Goal: Task Accomplishment & Management: Use online tool/utility

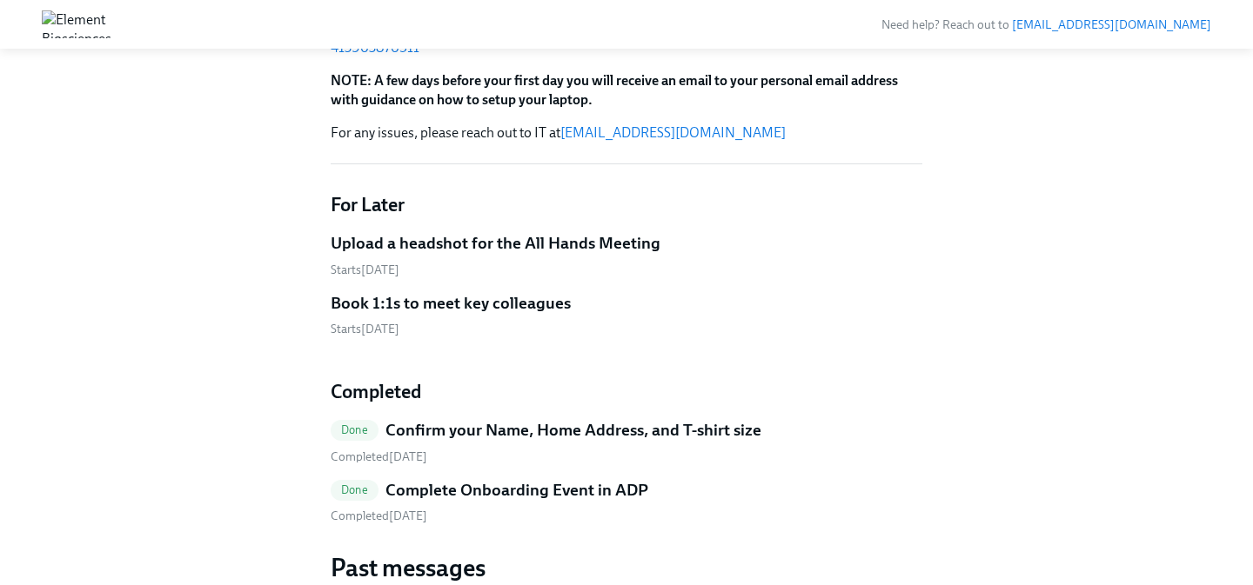
scroll to position [271, 0]
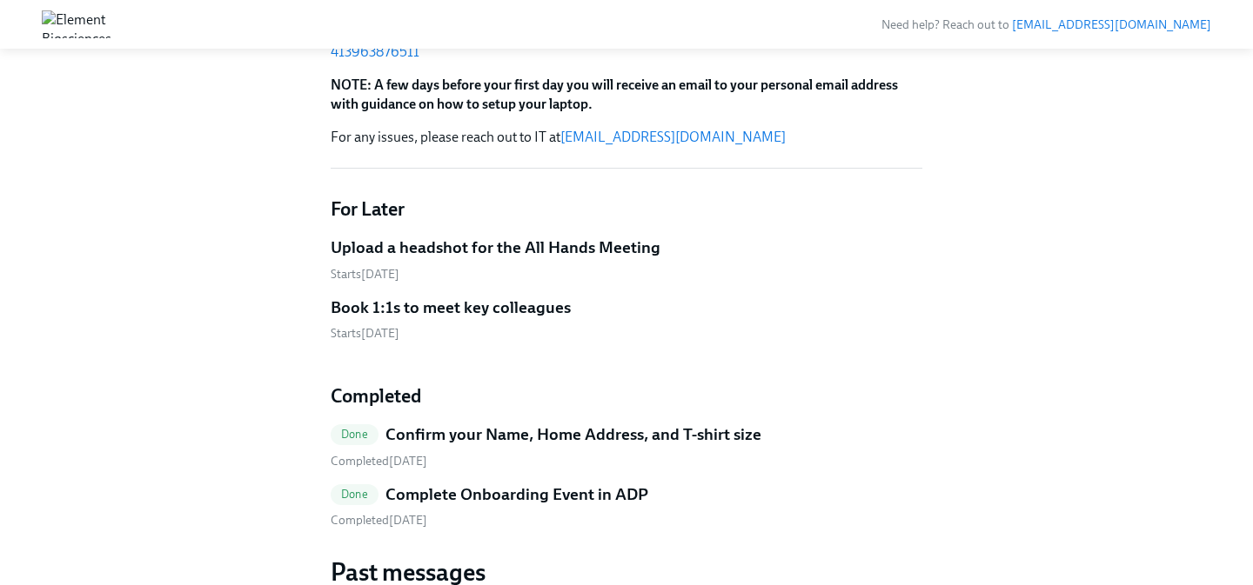
click at [518, 306] on h5 "Book 1:1s to meet key colleagues" at bounding box center [451, 308] width 240 height 23
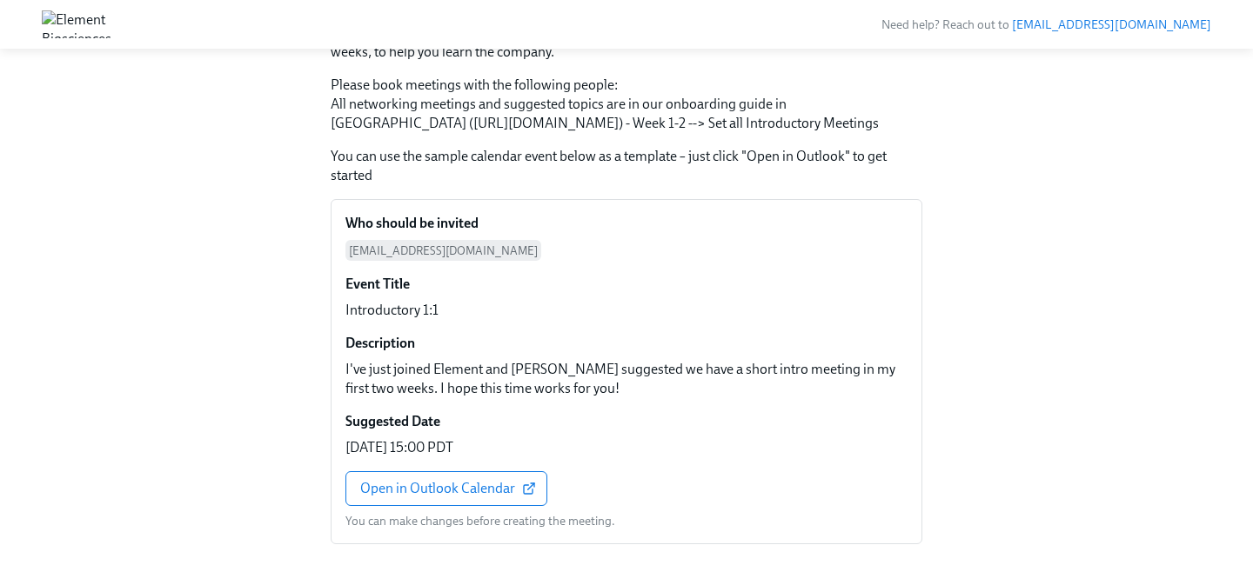
scroll to position [177, 0]
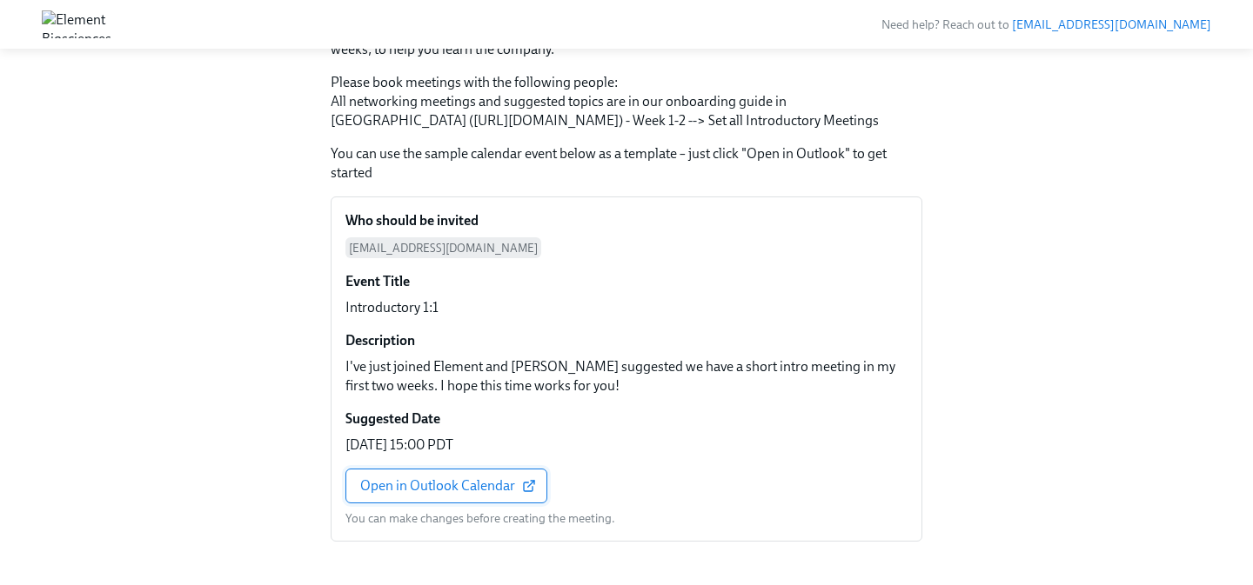
click at [493, 495] on span "Open in Outlook Calendar" at bounding box center [446, 486] width 172 height 17
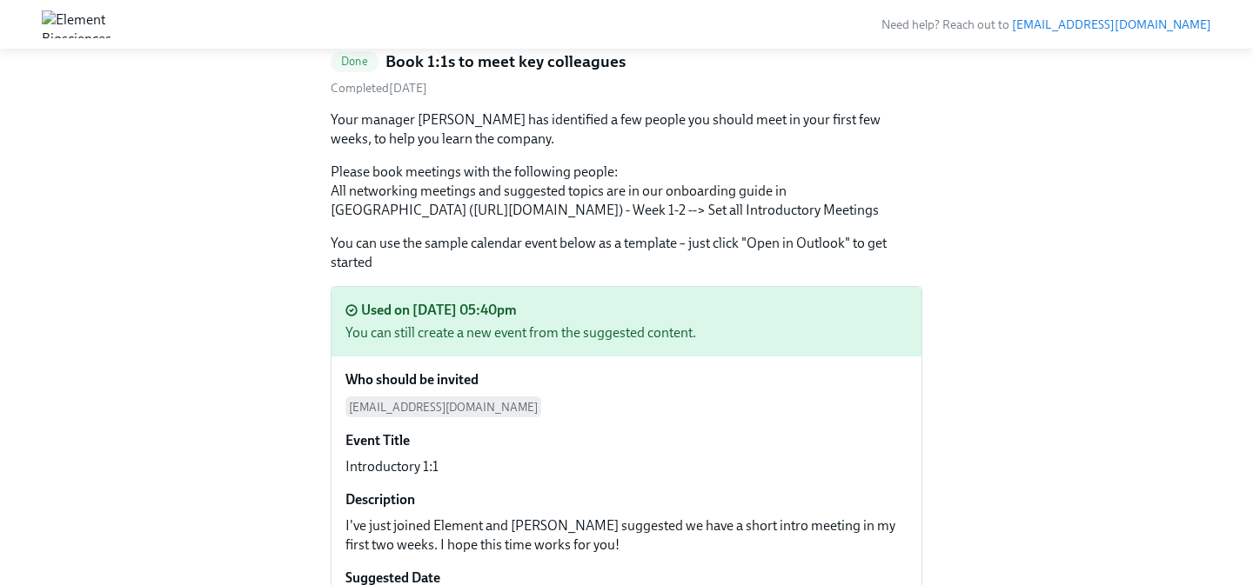
scroll to position [90, 0]
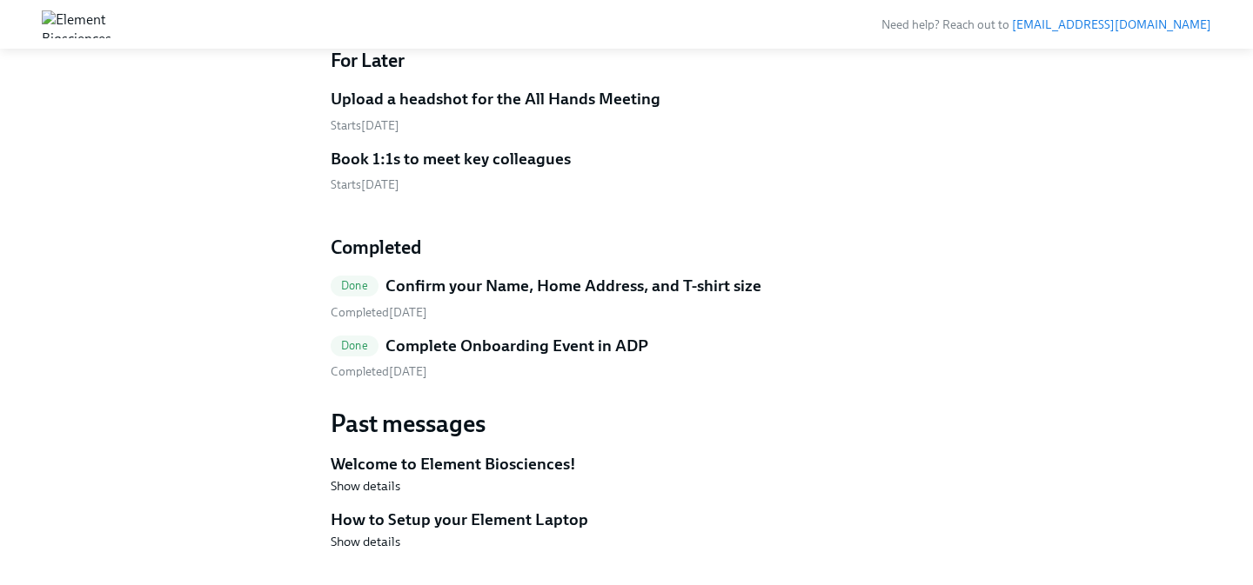
scroll to position [455, 0]
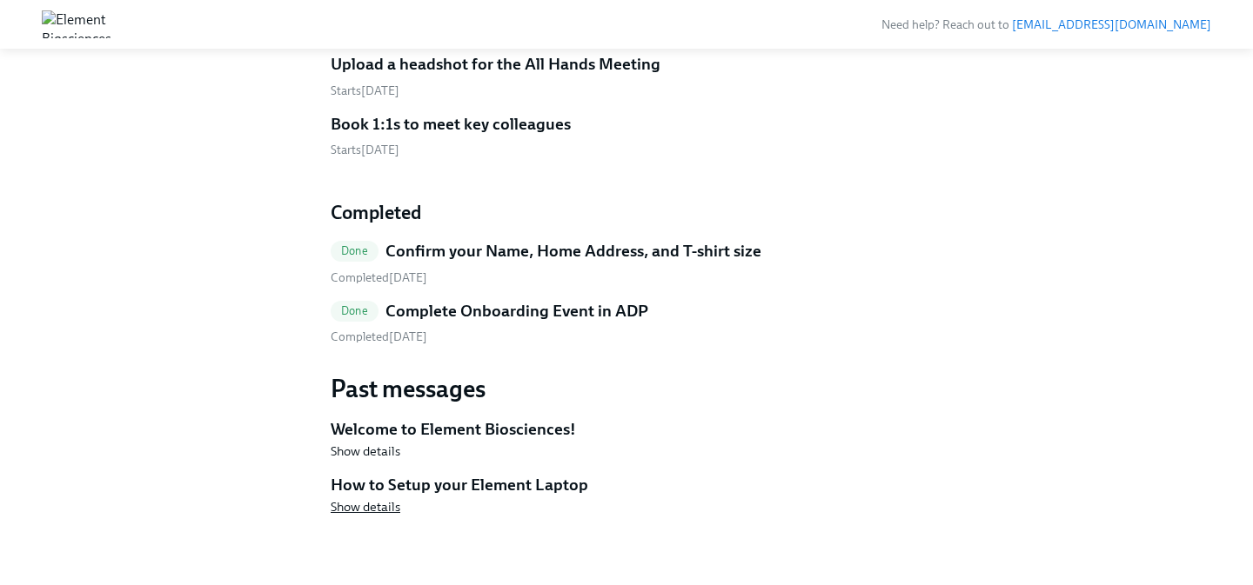
click at [382, 515] on span "Show details" at bounding box center [366, 506] width 70 height 17
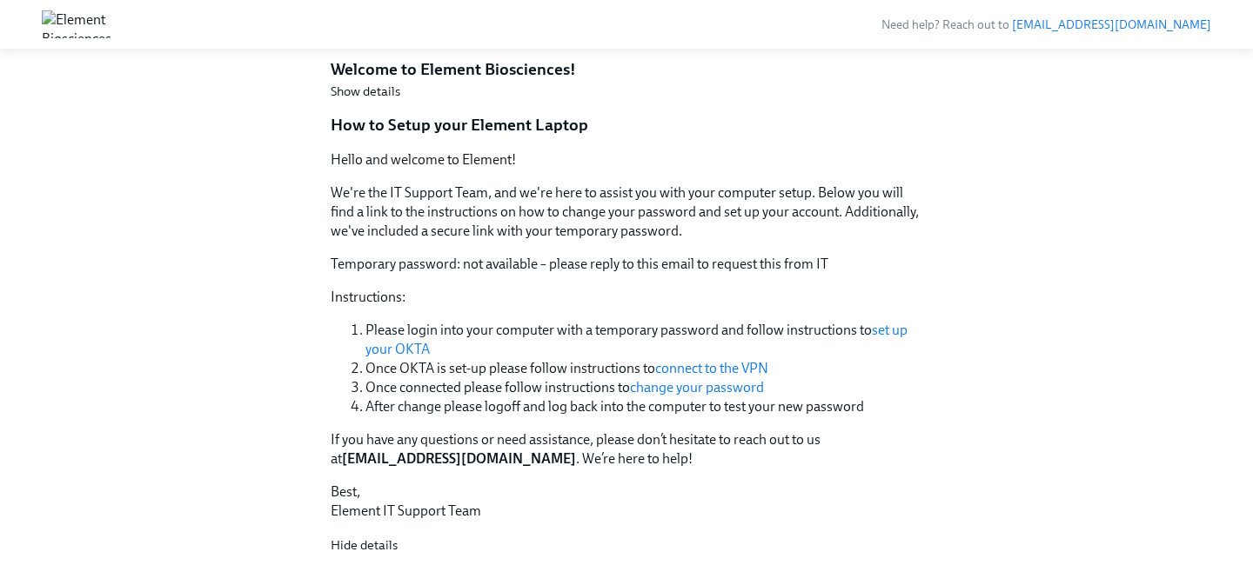
scroll to position [853, 0]
